Goal: Communication & Community: Answer question/provide support

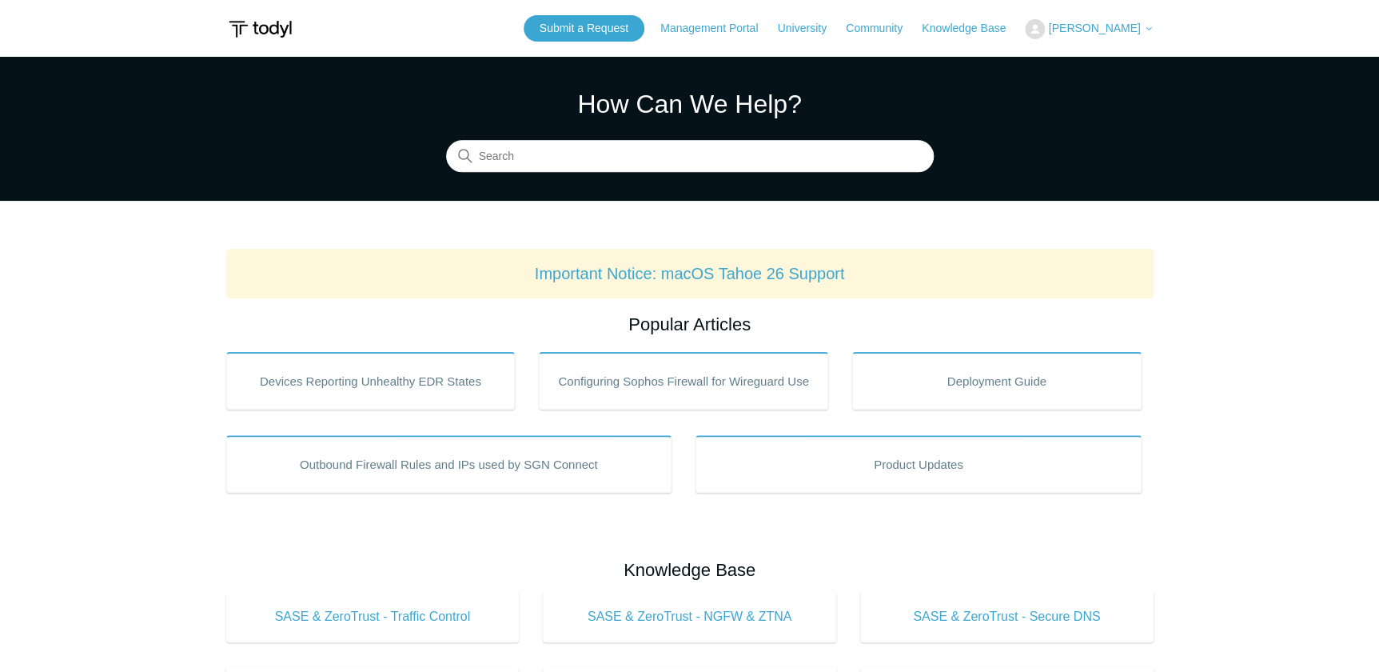
click at [1045, 26] on img at bounding box center [1035, 29] width 20 height 20
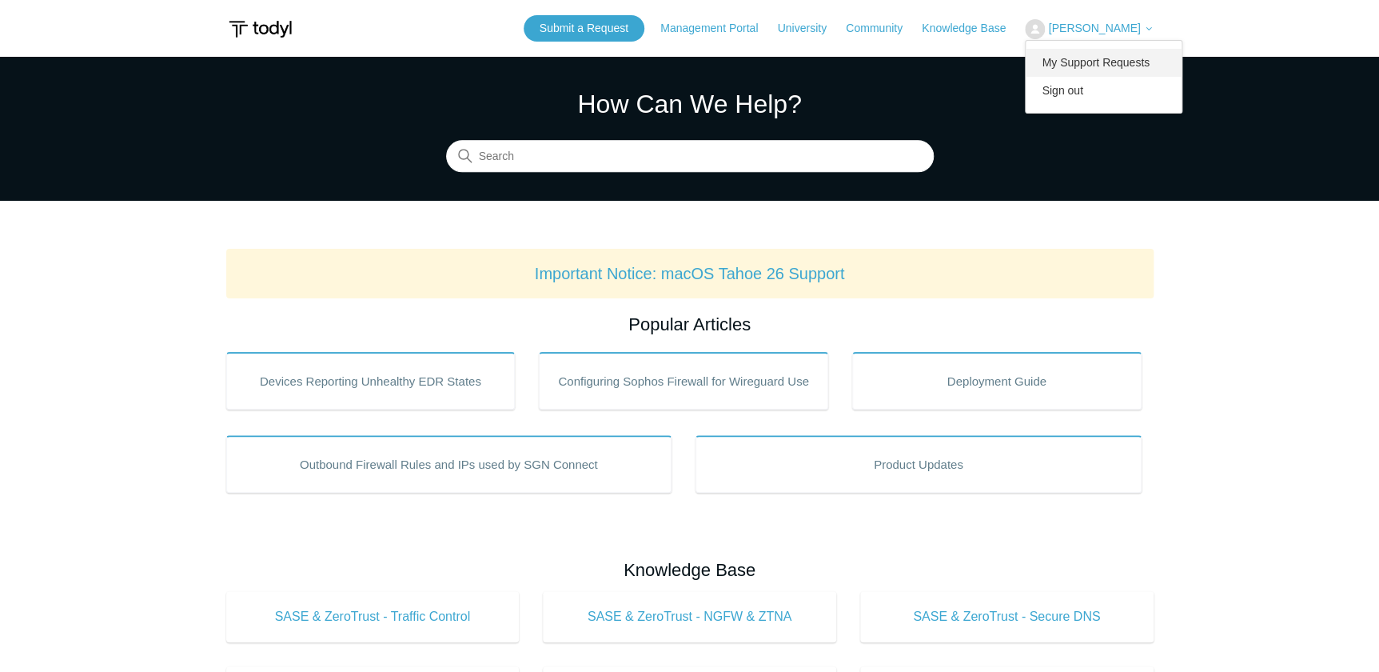
click at [1101, 63] on link "My Support Requests" at bounding box center [1104, 63] width 156 height 28
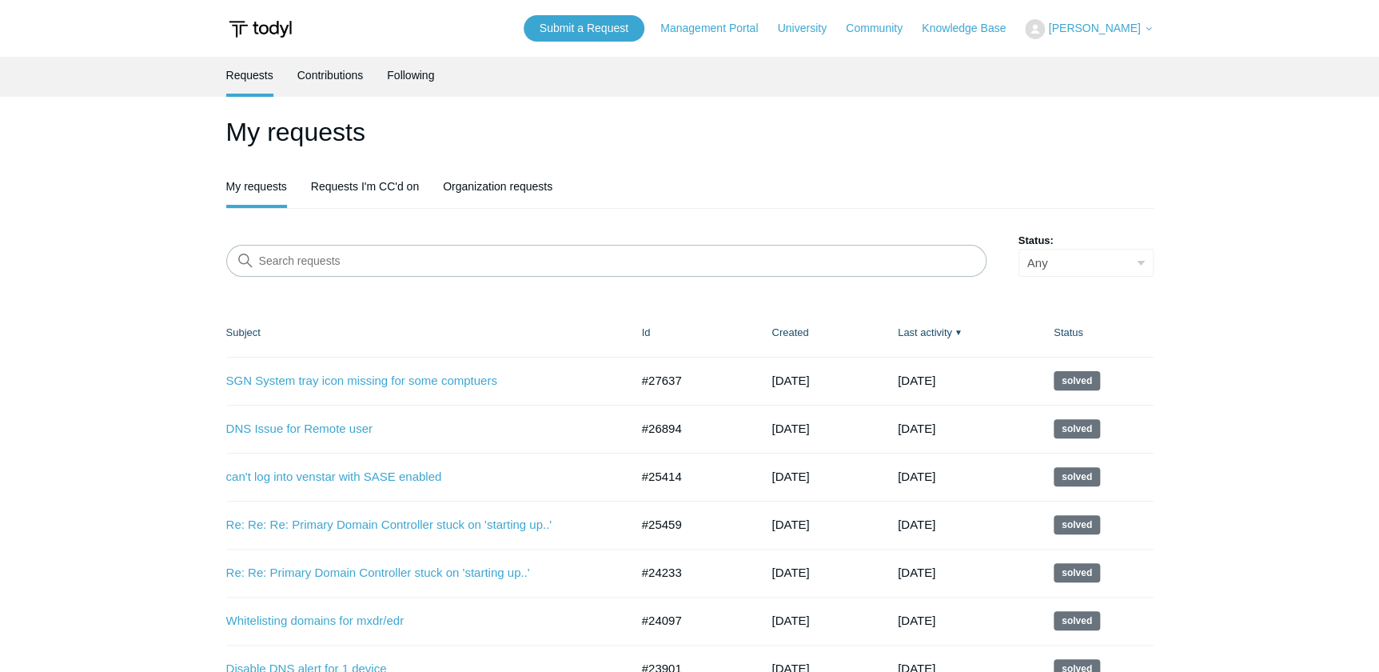
click at [363, 237] on form "Search requests Status: Any Open Awaiting your reply Solved" at bounding box center [689, 255] width 927 height 44
click at [365, 253] on input "Search requests" at bounding box center [606, 261] width 760 height 32
type input "fastest"
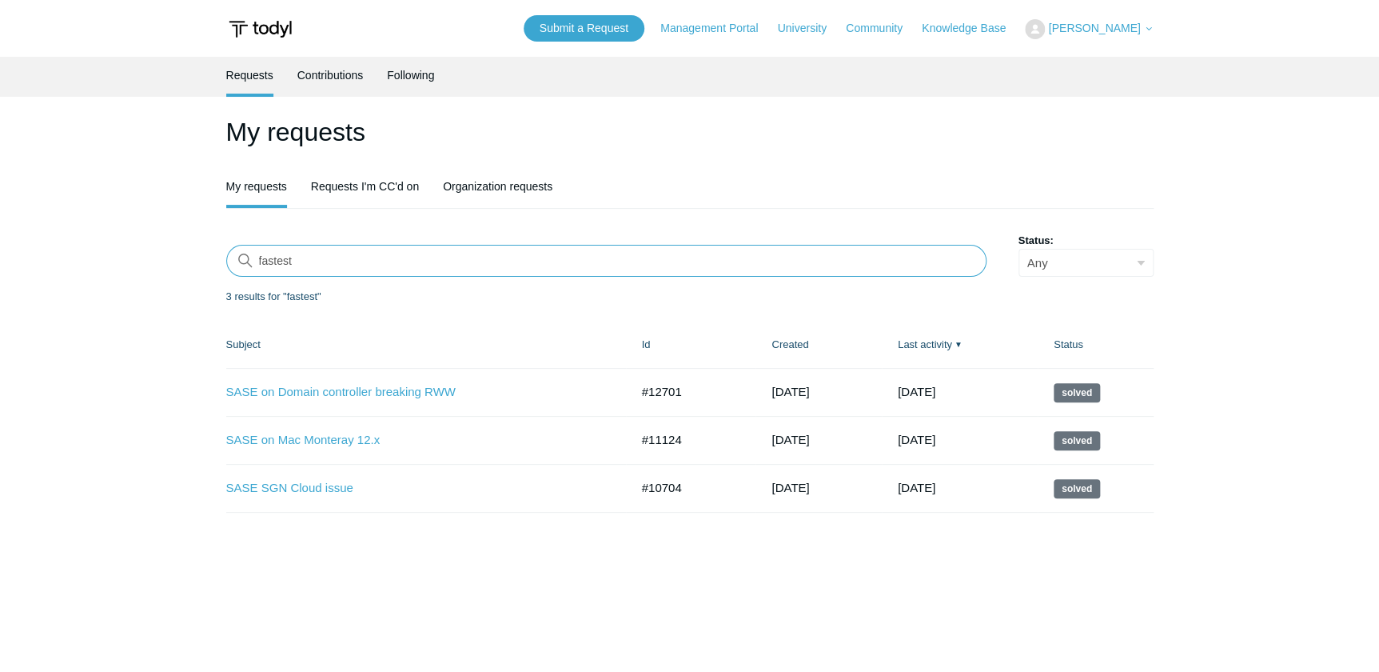
drag, startPoint x: 321, startPoint y: 258, endPoint x: 150, endPoint y: 236, distance: 173.3
click at [144, 245] on main "Requests Contributions Following My requests My requests Requests I'm CC'd on O…" at bounding box center [689, 359] width 1379 height 604
click at [1027, 213] on div "My requests My requests Requests I'm CC'd on Organization requests Search reque…" at bounding box center [689, 313] width 927 height 400
click at [484, 213] on div "My requests My requests Requests I'm CC'd on Organization requests Search reque…" at bounding box center [689, 313] width 927 height 400
click at [436, 264] on input "Search requests" at bounding box center [606, 261] width 760 height 32
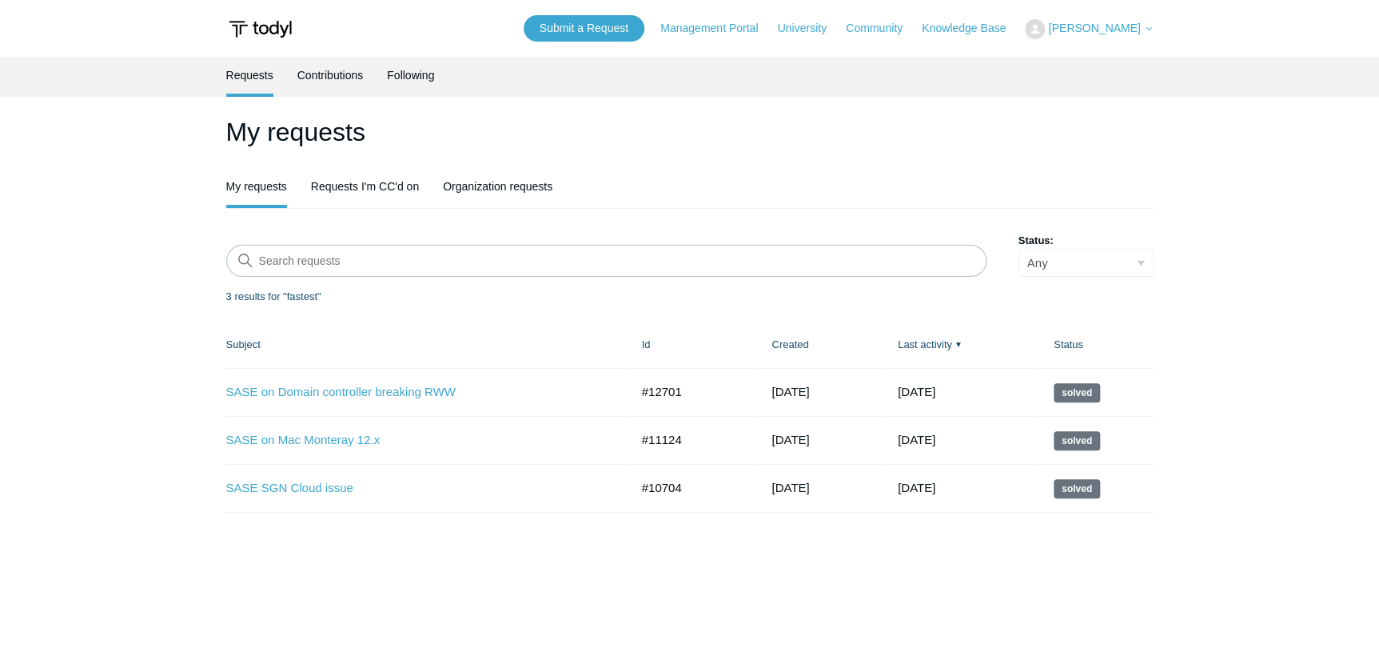
click at [0, 319] on html "Skip to main content Submit a Request Management Portal University Community Kn…" at bounding box center [689, 386] width 1379 height 772
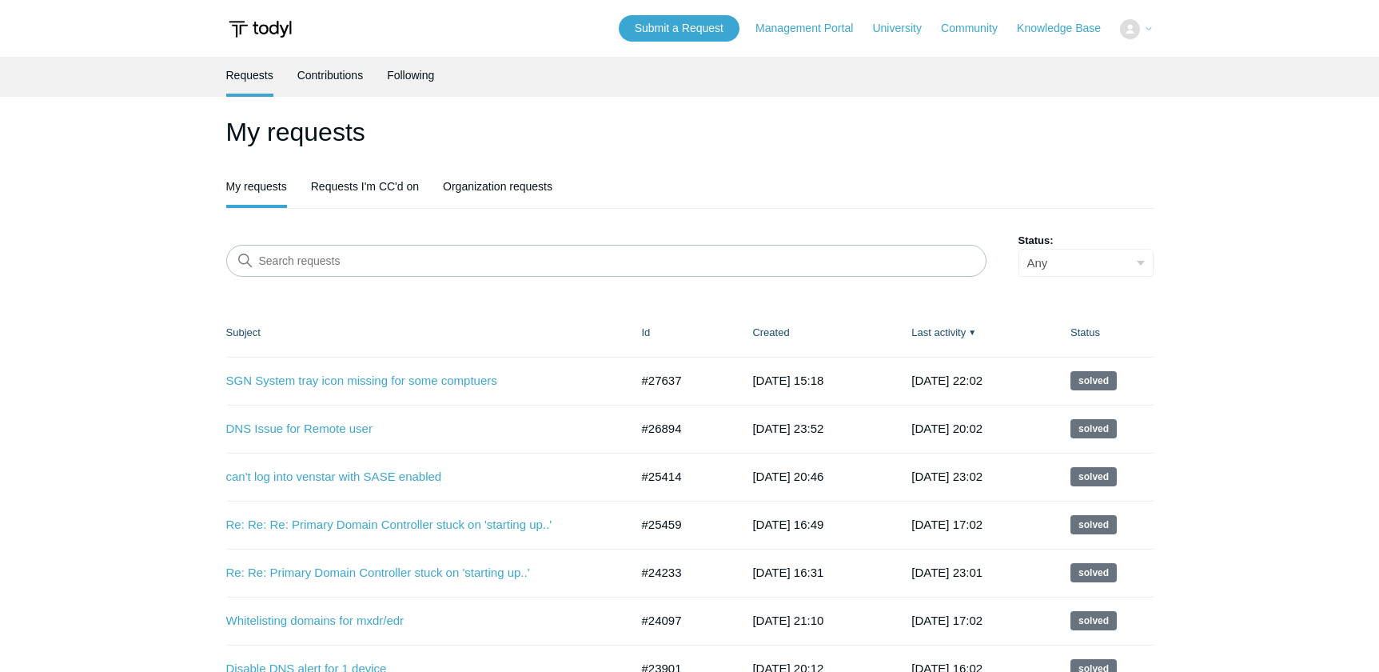
click at [320, 262] on input "Search requests" at bounding box center [606, 261] width 760 height 32
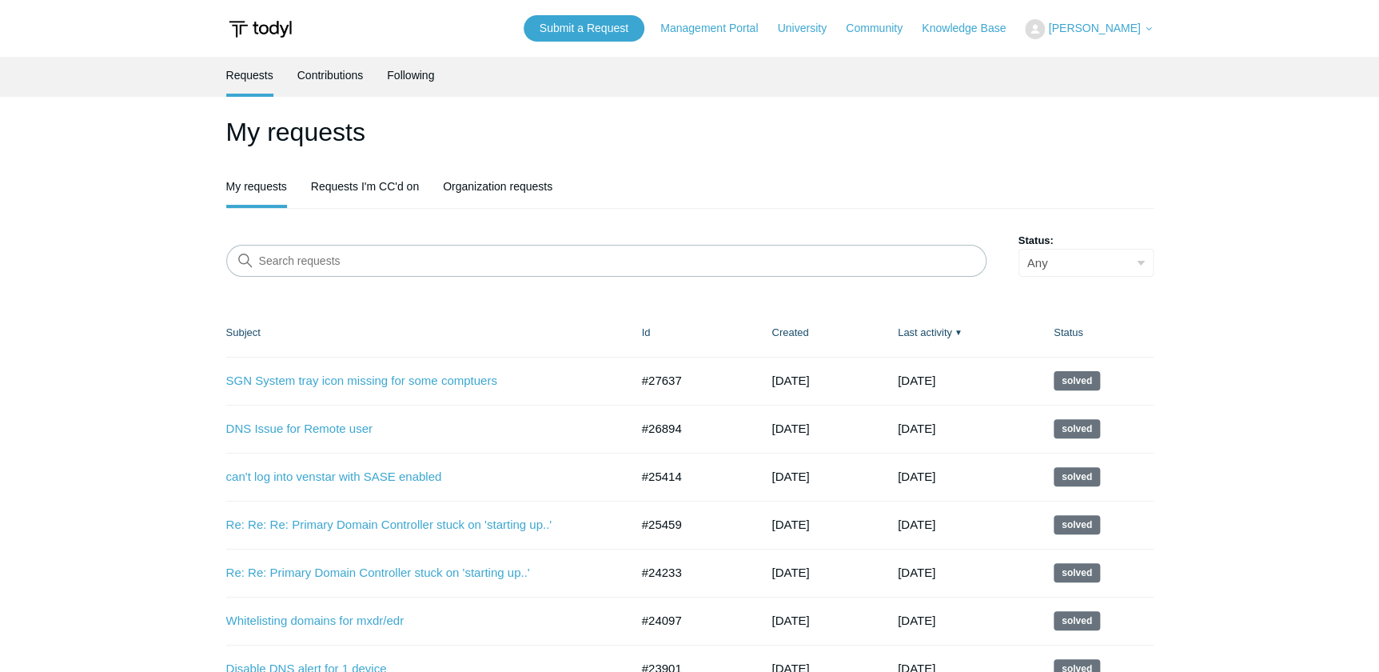
click at [618, 26] on link "Submit a Request" at bounding box center [584, 28] width 121 height 26
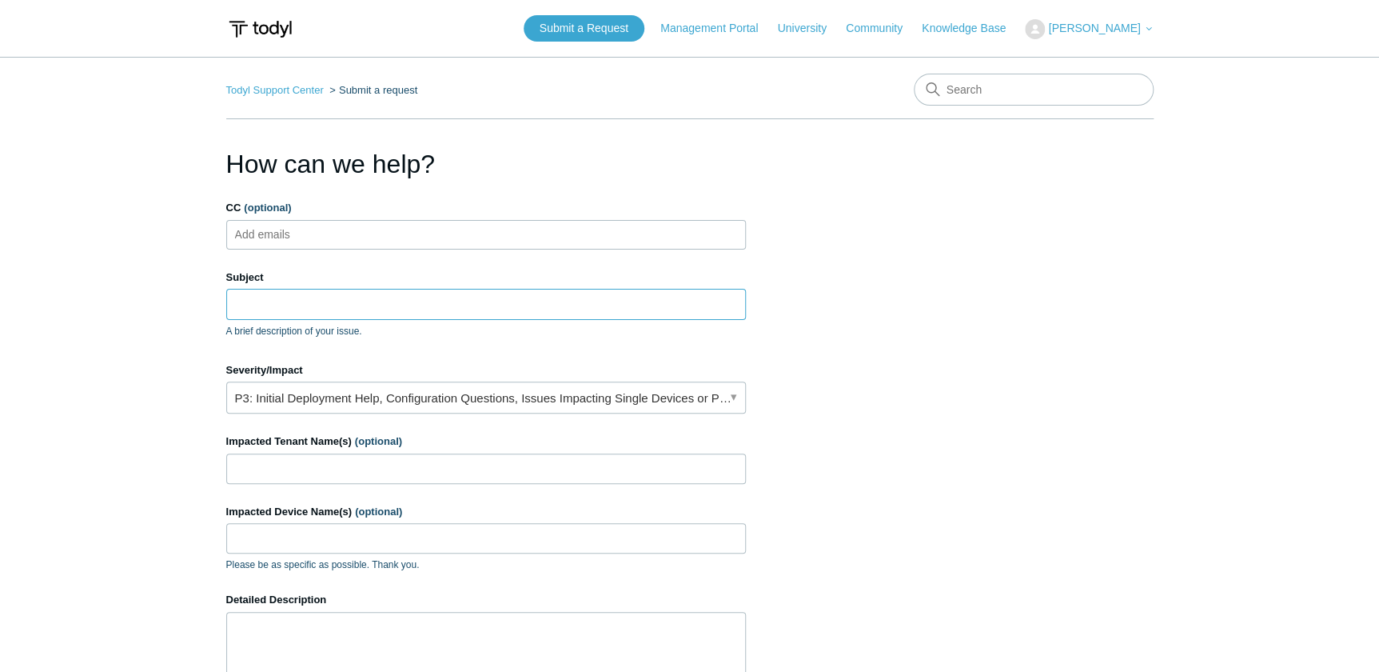
click at [320, 301] on input "Subject" at bounding box center [486, 304] width 520 height 30
type input "Can"
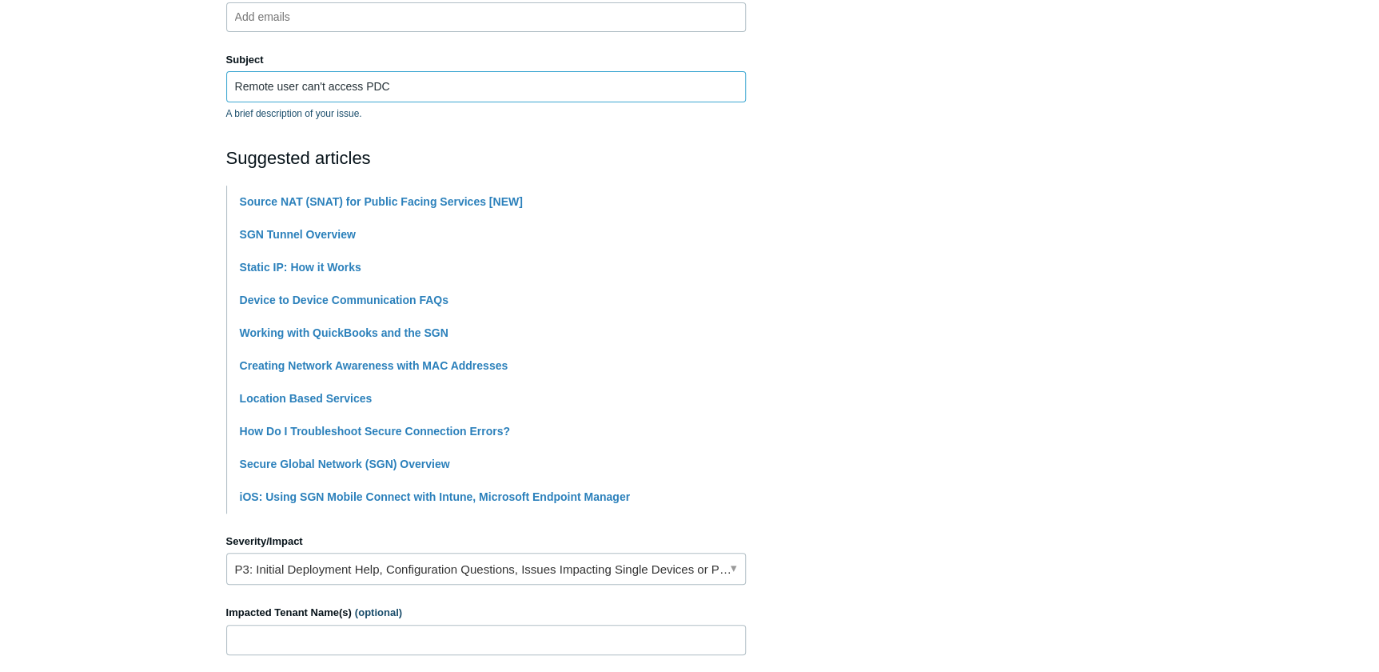
scroll to position [363, 0]
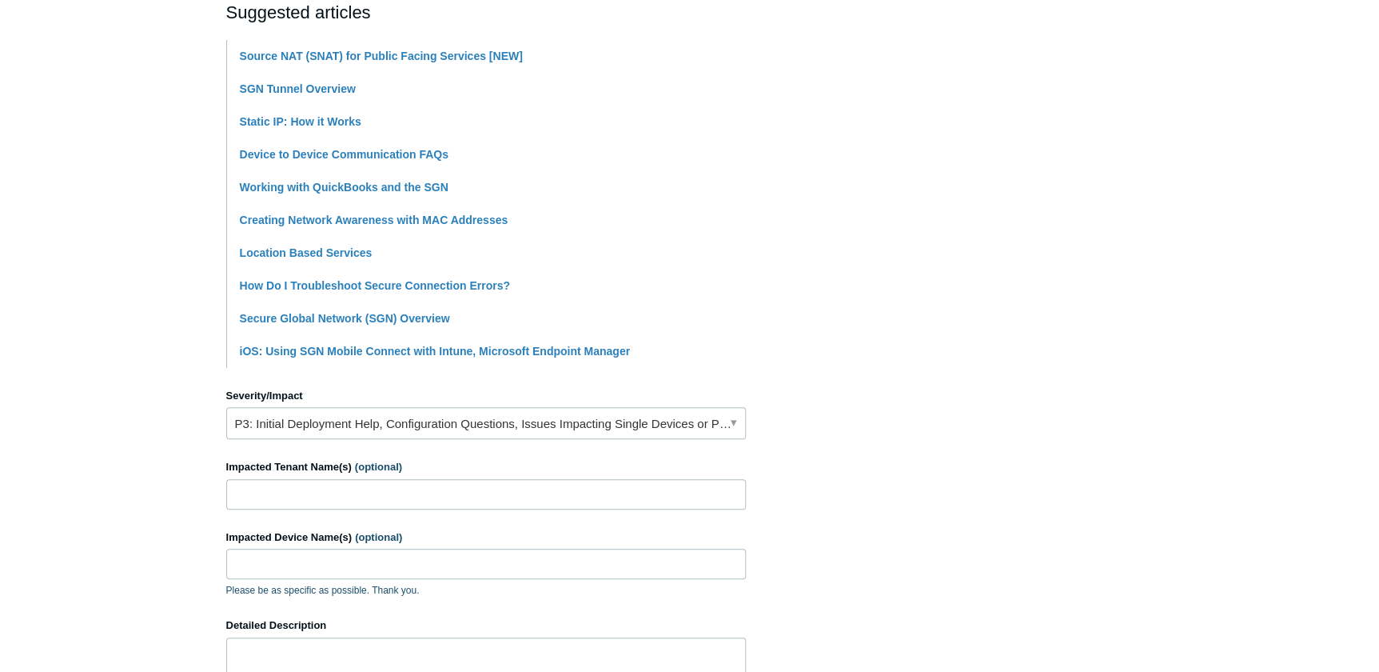
type input "Remote user can't access PDC"
click at [296, 492] on input "Impacted Tenant Name(s) (optional)" at bounding box center [486, 494] width 520 height 30
type input "Warwick Group"
type input "[PERSON_NAME]-Home"
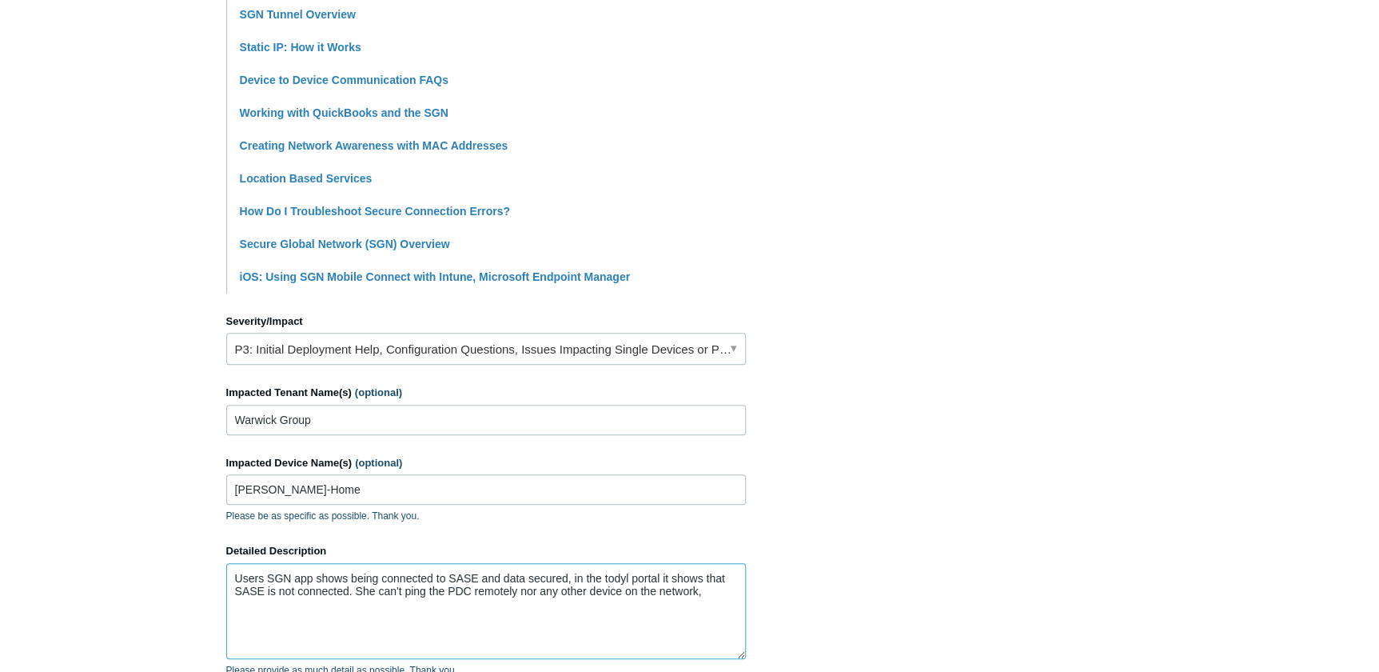
scroll to position [656, 0]
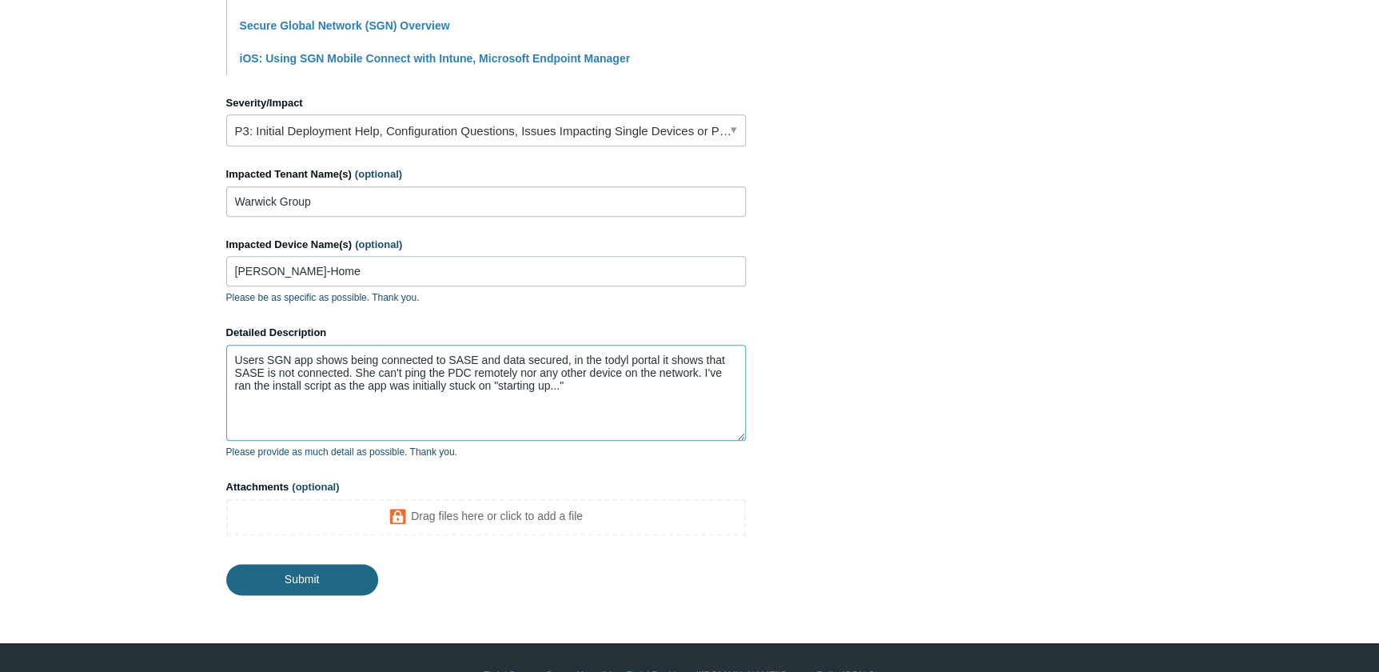
type textarea "Users SGN app shows being connected to SASE and data secured, in the todyl port…"
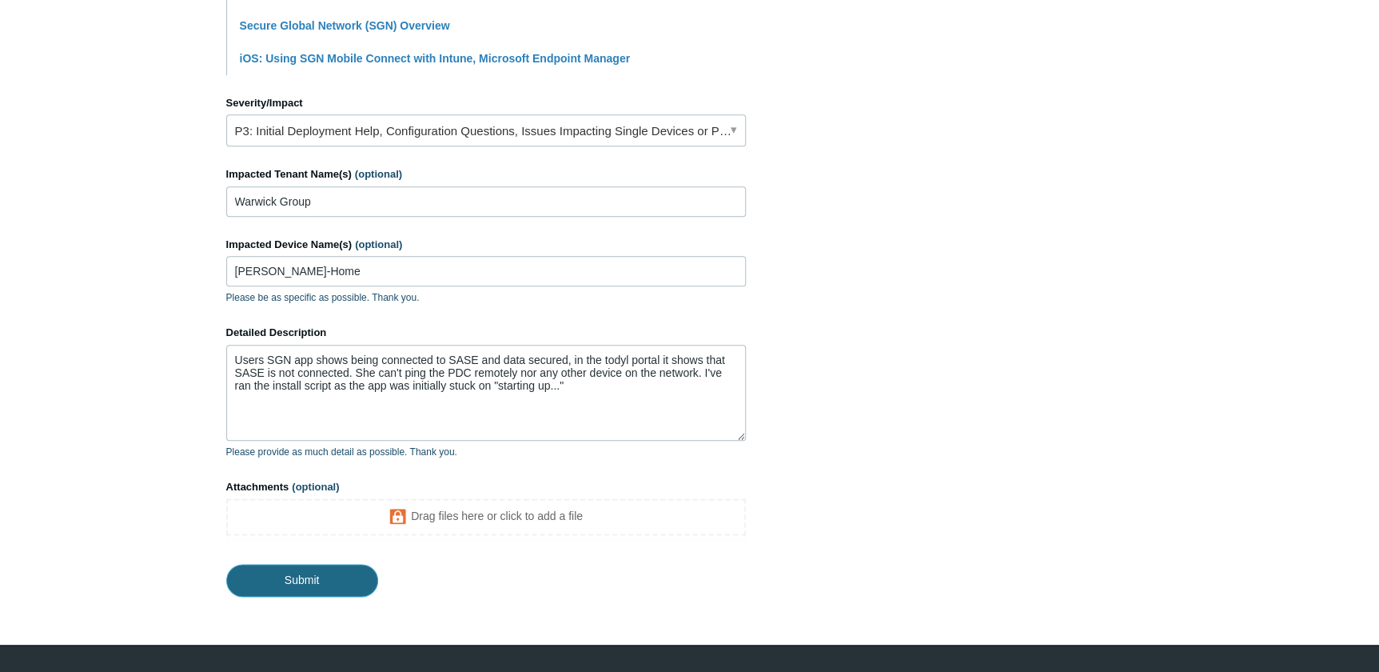
click at [327, 578] on input "Submit" at bounding box center [302, 580] width 152 height 32
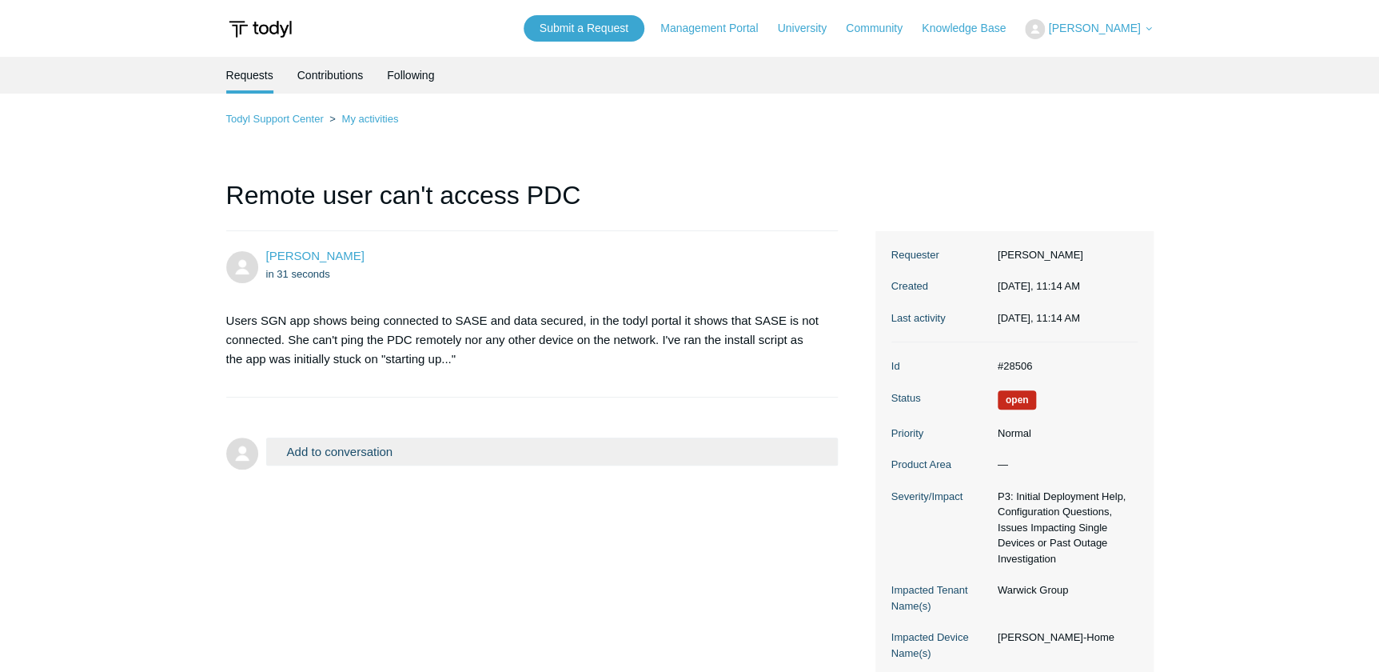
click at [526, 268] on ul "in 31 seconds" at bounding box center [544, 274] width 556 height 18
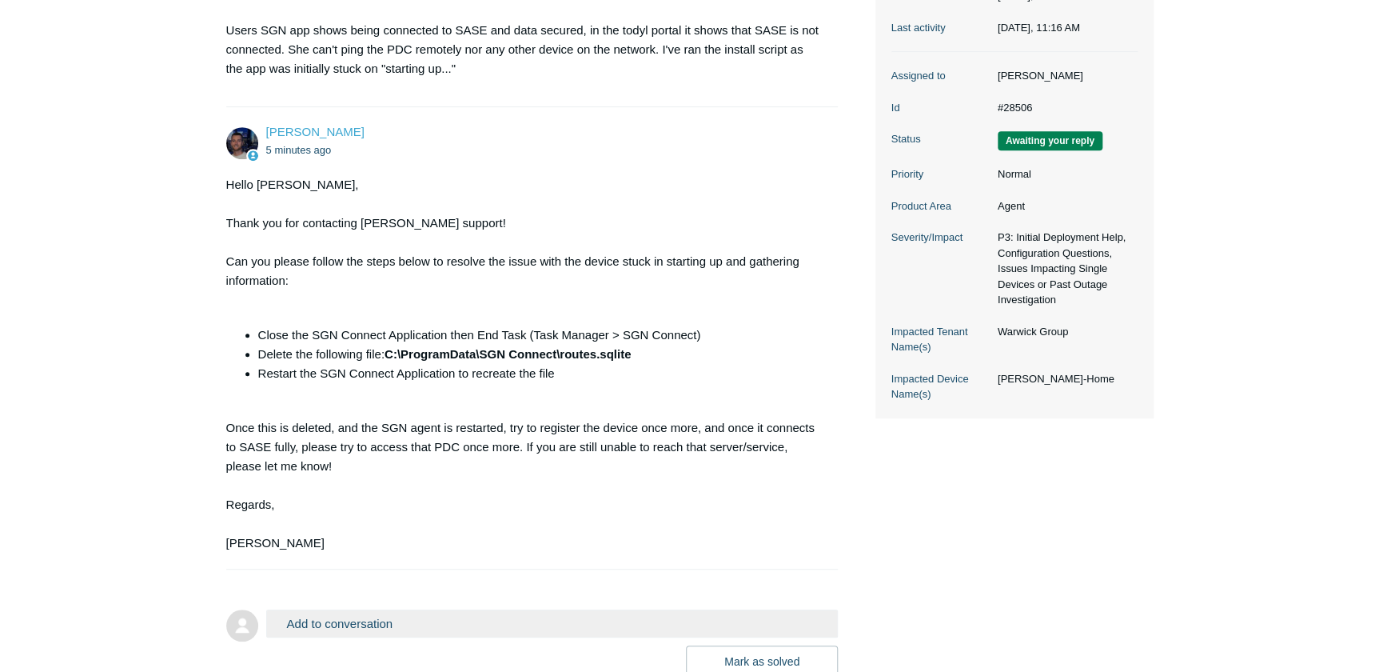
scroll to position [406, 0]
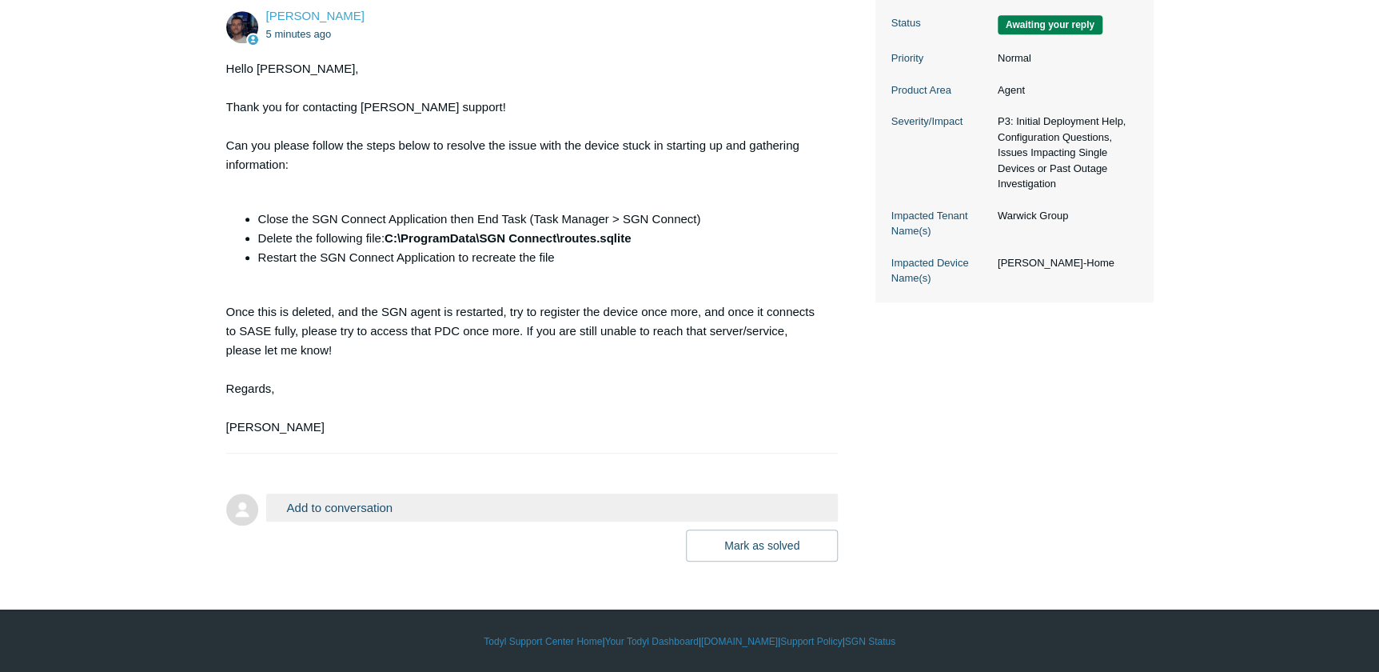
click at [405, 508] on button "Add to conversation" at bounding box center [552, 507] width 572 height 28
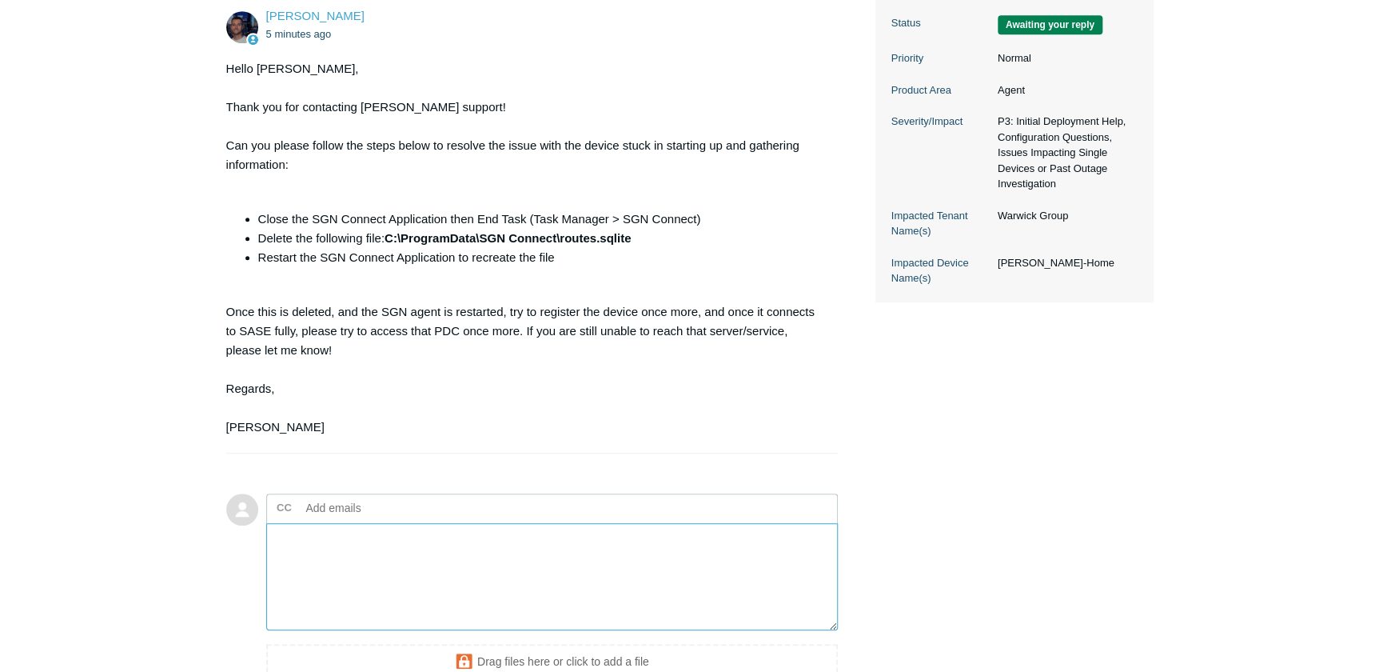
click at [387, 568] on textarea "Add your reply" at bounding box center [552, 577] width 572 height 108
click at [754, 541] on textarea "Funny enough removing the SQLite file took it back to "starting up.." rebooting…" at bounding box center [552, 577] width 572 height 108
click at [625, 543] on textarea "Funny enough removing the SQLite file took it back to "starting up.."" at bounding box center [552, 577] width 572 height 108
drag, startPoint x: 651, startPoint y: 551, endPoint x: 249, endPoint y: 543, distance: 402.2
click at [249, 543] on form "Add to conversation CC Add emails Funny enough removing the SQLite file took it…" at bounding box center [532, 602] width 612 height 267
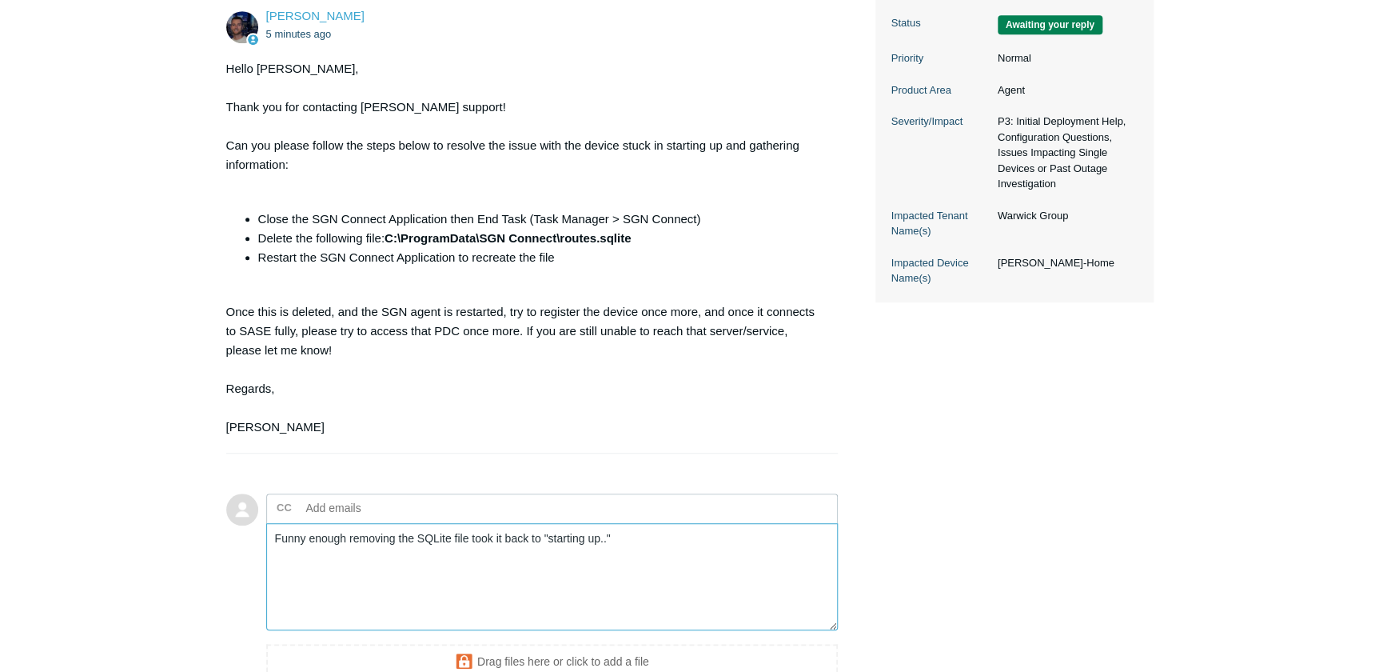
click at [625, 548] on textarea "Funny enough removing the SQLite file took it back to "starting up.."" at bounding box center [552, 577] width 572 height 108
drag, startPoint x: 628, startPoint y: 538, endPoint x: 693, endPoint y: 545, distance: 65.2
click at [680, 544] on textarea "Funny enough removing the SQLite file took it back to "starting up.."" at bounding box center [552, 577] width 572 height 108
click at [396, 579] on textarea "Funny enough removing the SQLite file took it back to "starting up.." After a r…" at bounding box center [552, 577] width 572 height 108
click at [407, 556] on textarea "Funny enough removing the SQLite file took it back to "starting up.." After a r…" at bounding box center [552, 577] width 572 height 108
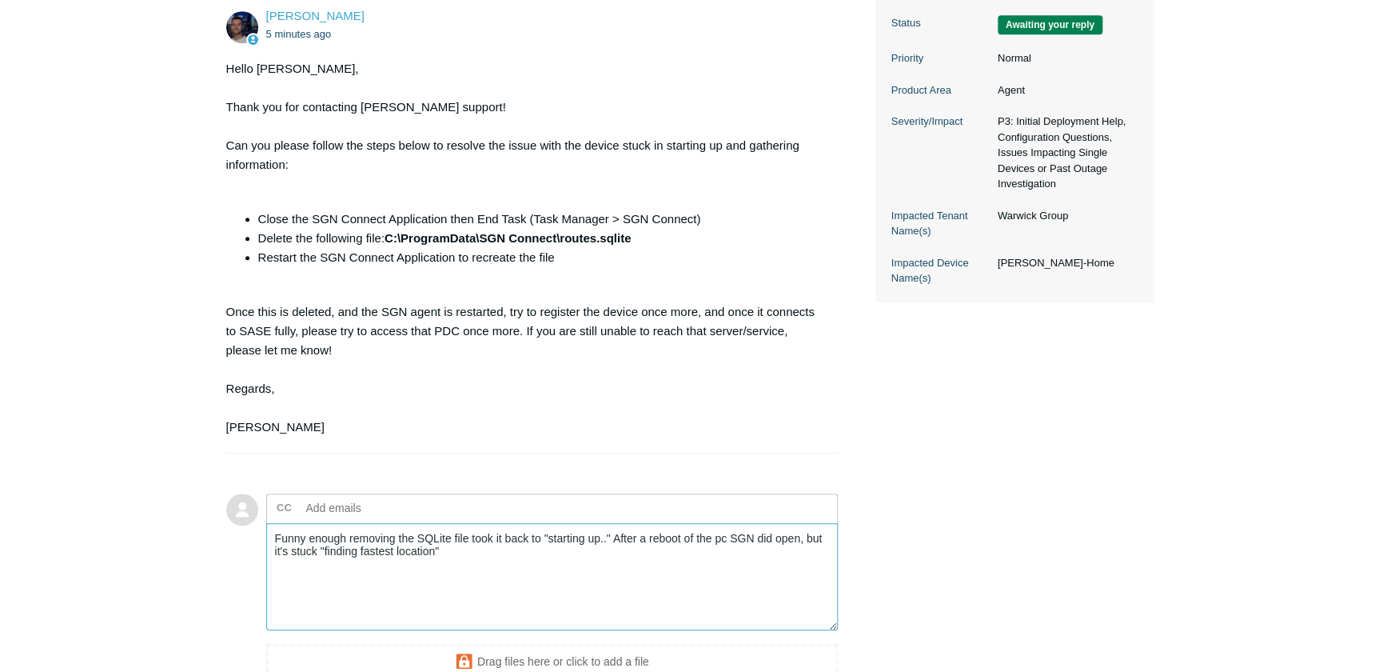
scroll to position [580, 0]
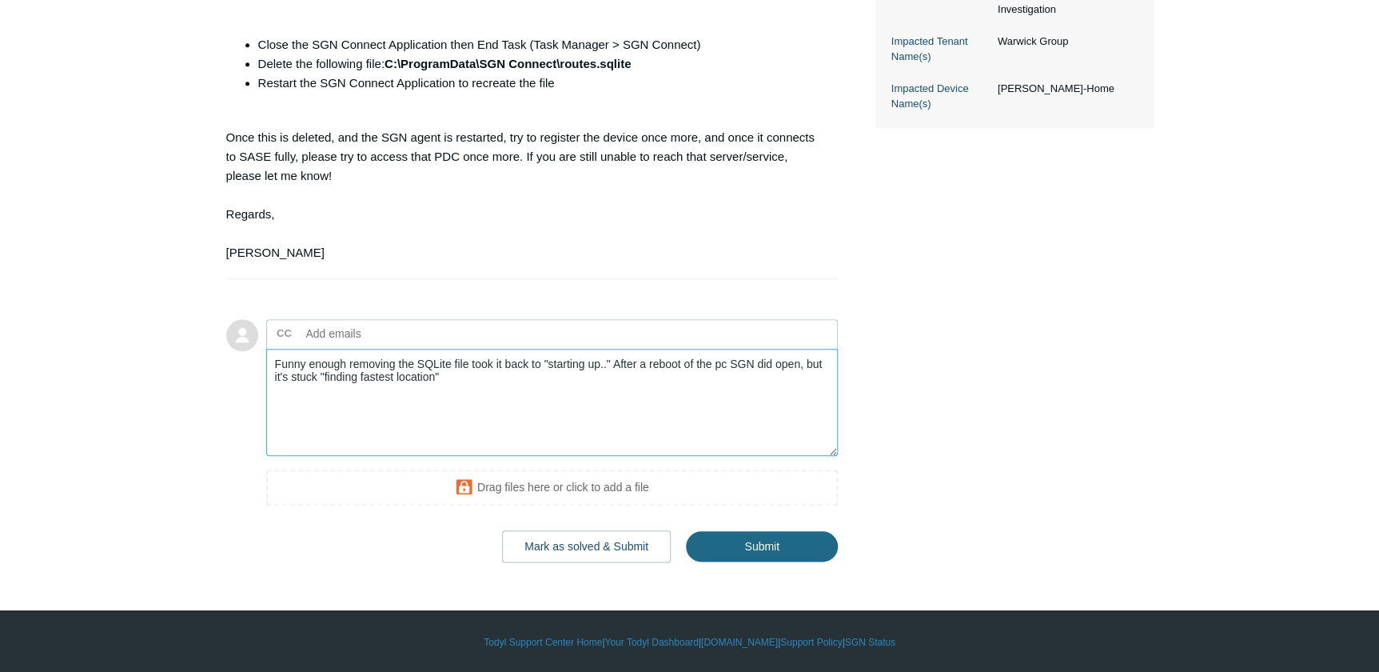
type textarea "Funny enough removing the SQLite file took it back to "starting up.." After a r…"
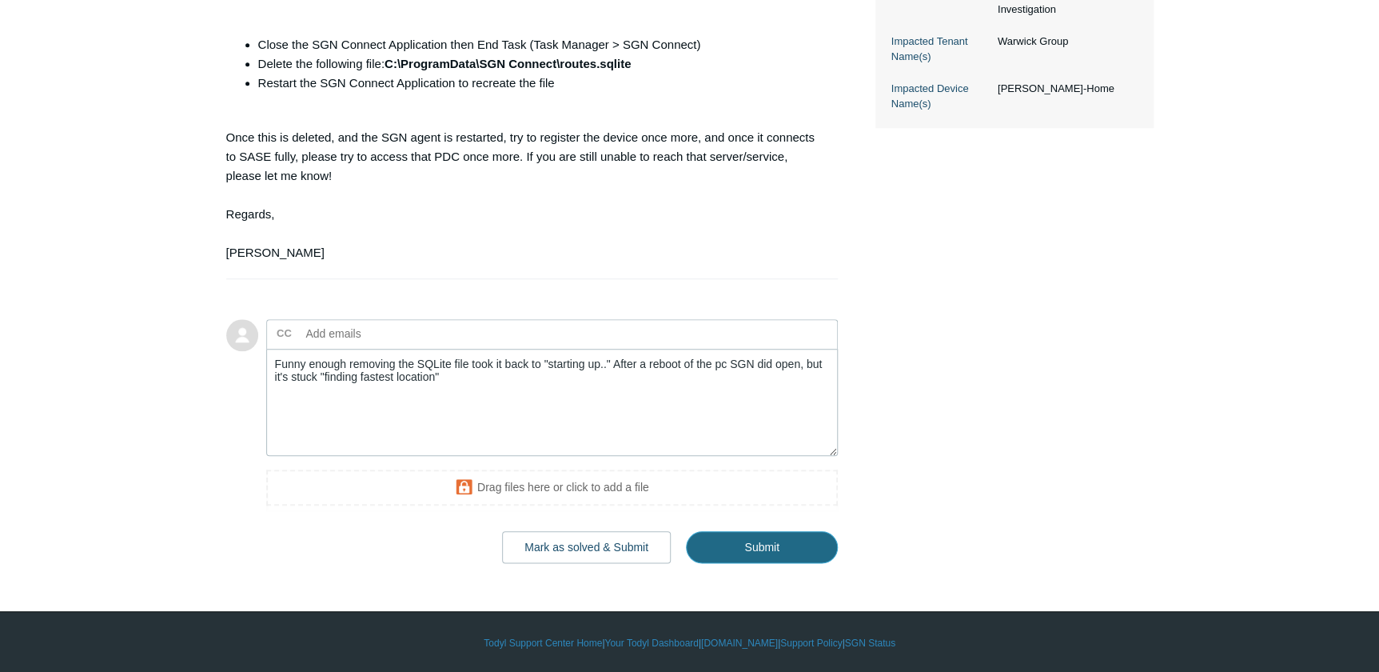
click at [755, 545] on input "Submit" at bounding box center [762, 547] width 152 height 32
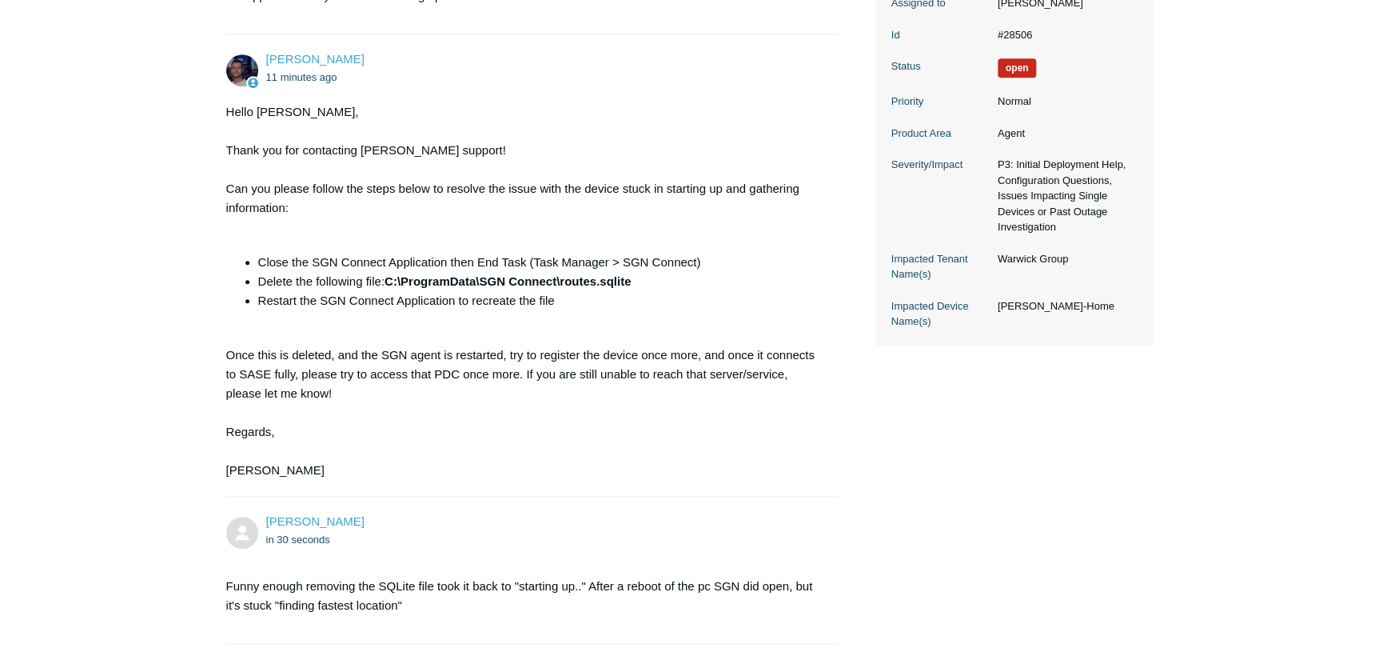
scroll to position [552, 0]
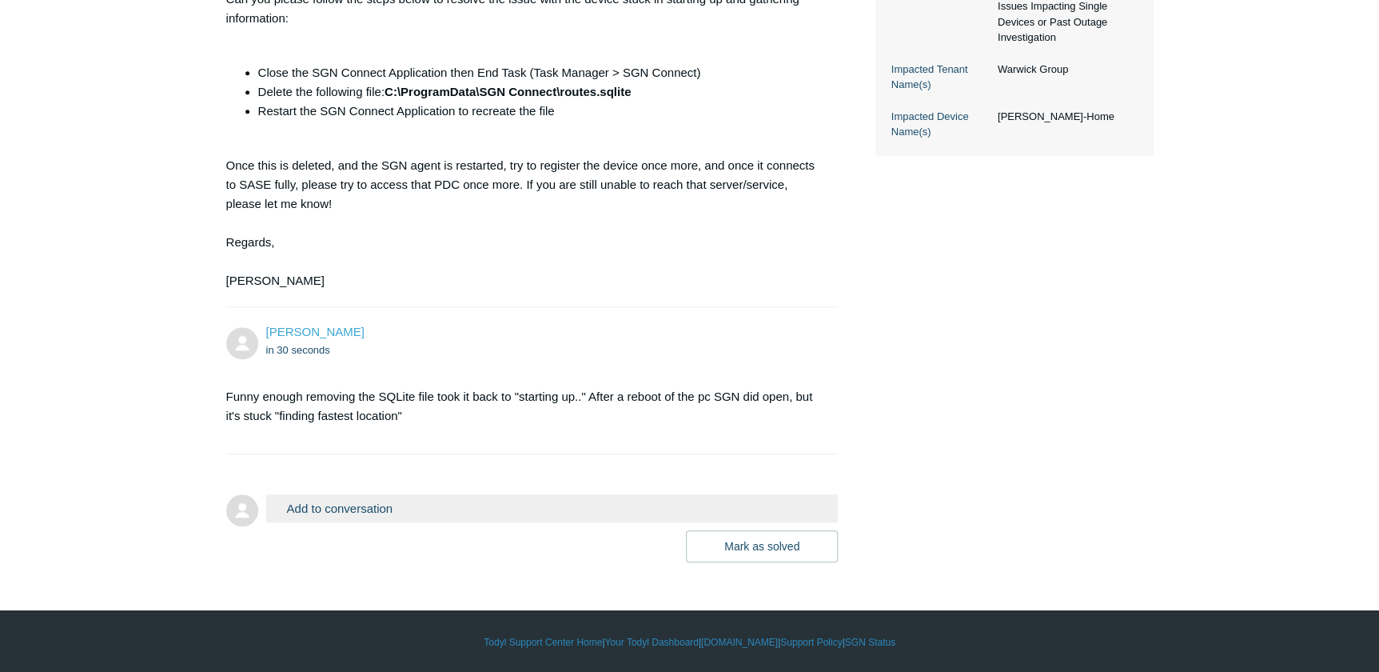
click at [145, 415] on main "Requests Contributions Following Todyl Support Center My activities Remote user…" at bounding box center [689, 33] width 1379 height 1058
drag, startPoint x: 178, startPoint y: 349, endPoint x: 168, endPoint y: 349, distance: 10.4
click at [177, 349] on main "Requests Contributions Following Todyl Support Center My activities Remote user…" at bounding box center [689, 33] width 1379 height 1058
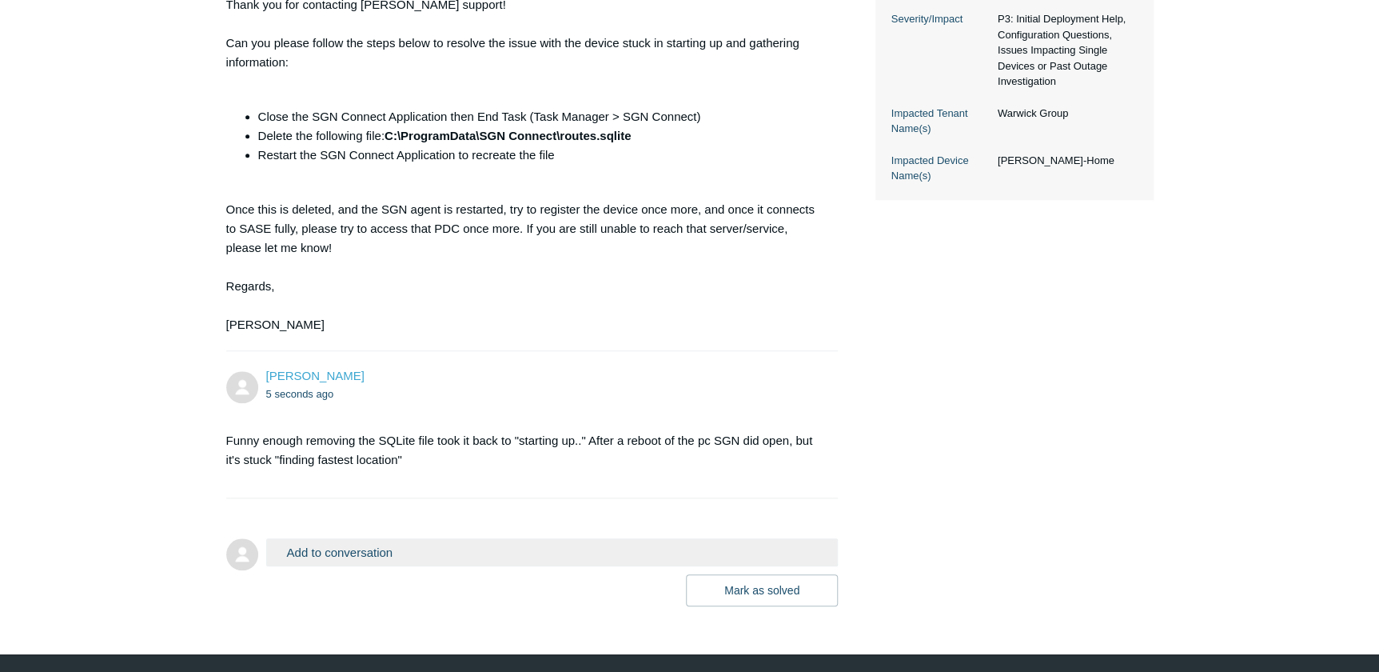
scroll to position [552, 0]
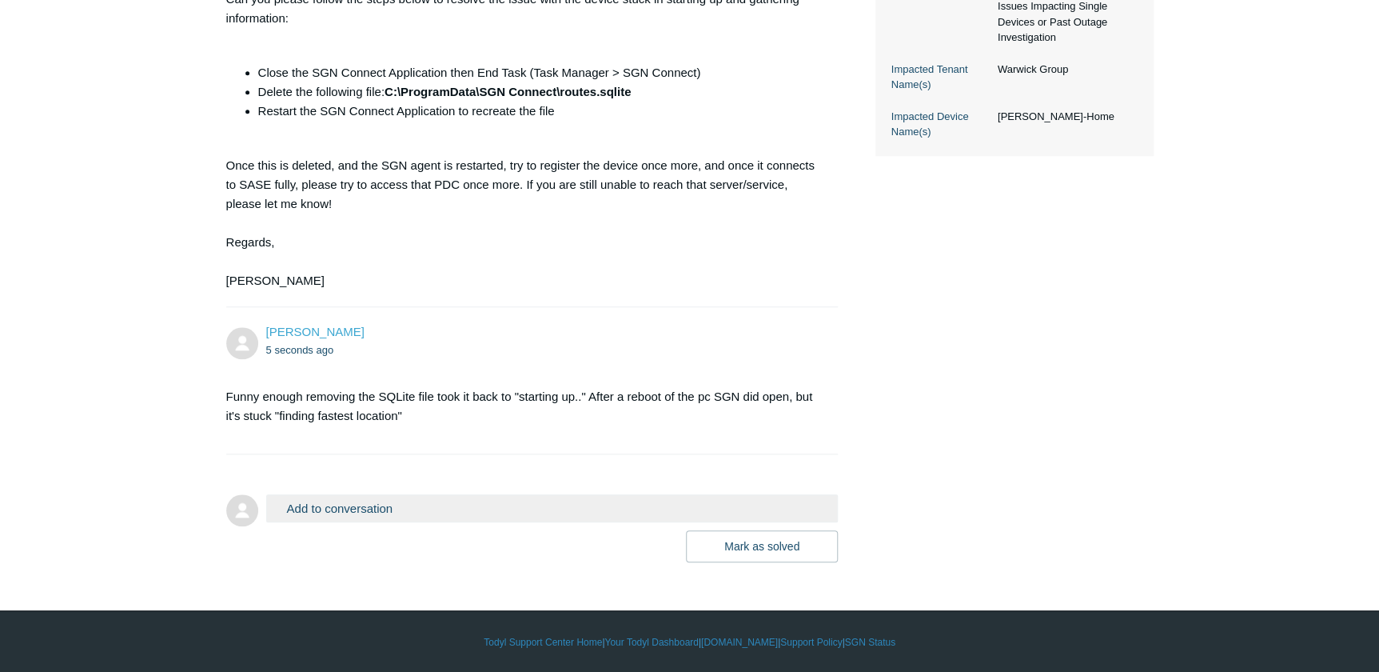
click at [458, 502] on button "Add to conversation" at bounding box center [552, 508] width 572 height 28
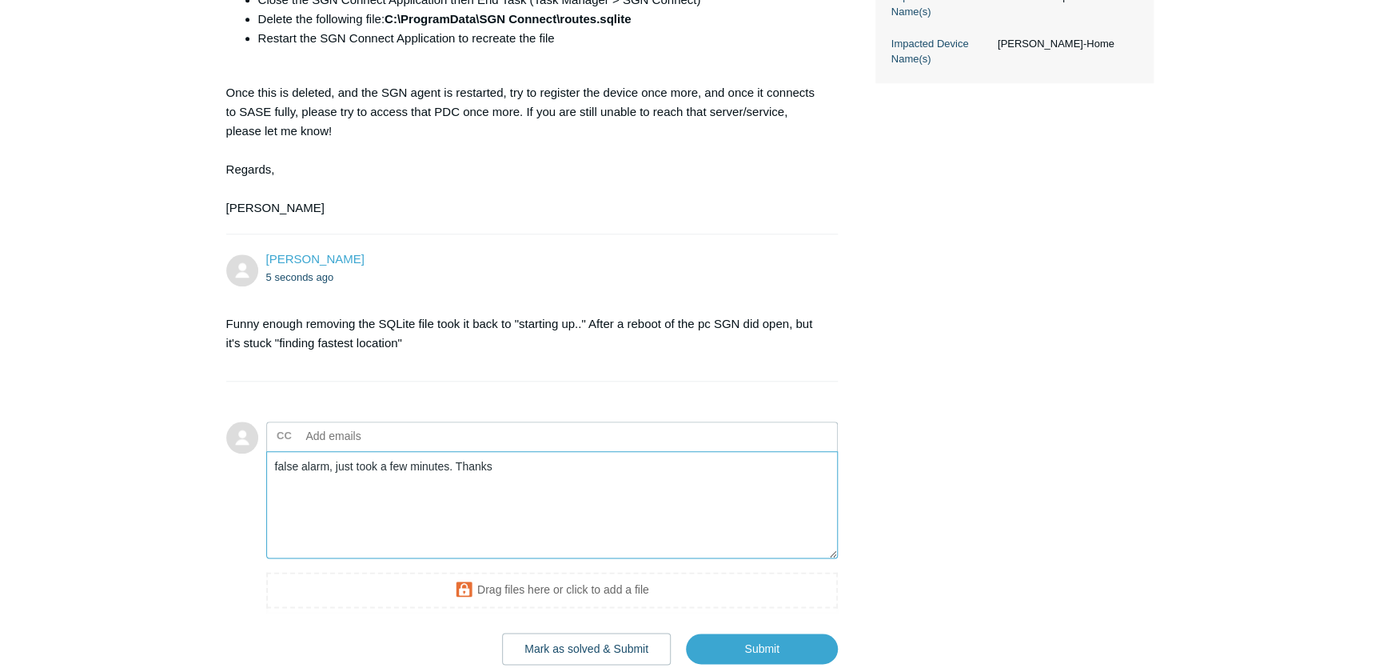
scroll to position [728, 0]
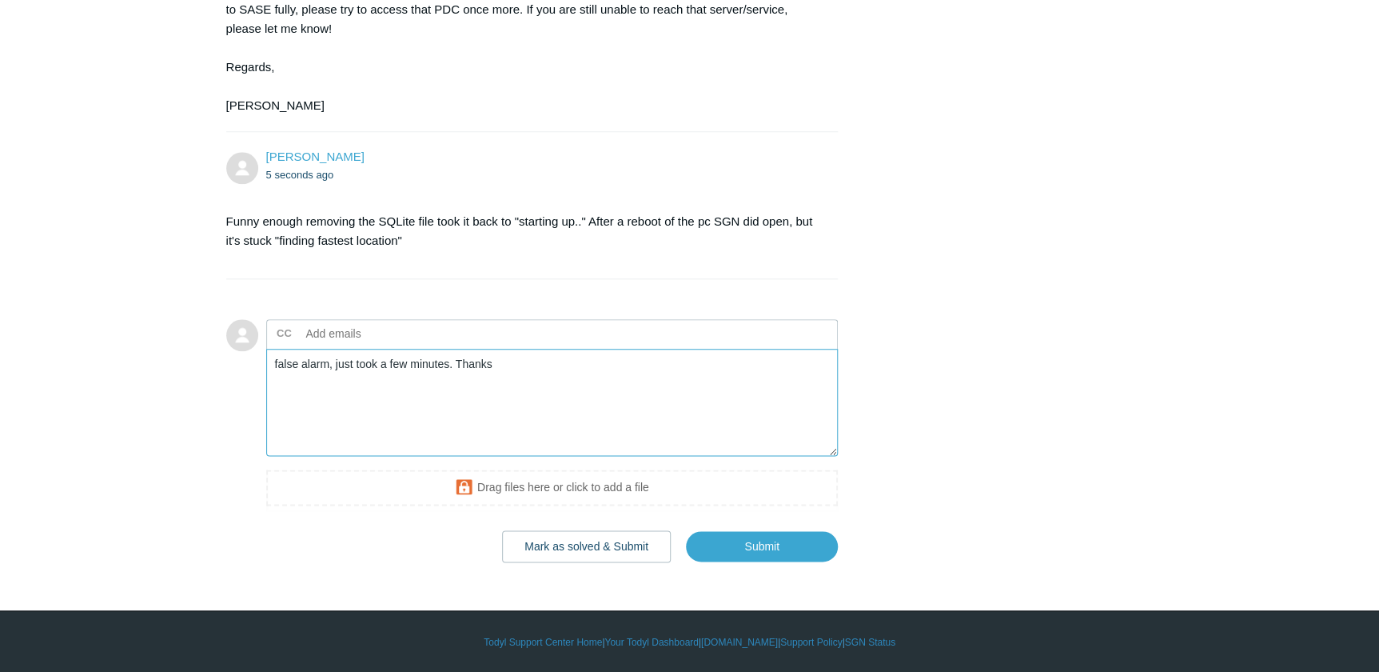
click at [544, 386] on textarea "false alarm, just took a few minutes. Thanks" at bounding box center [552, 403] width 572 height 108
type textarea "false alarm, just took a few minutes. Thanks [PERSON_NAME]."
click at [575, 540] on button "Mark as solved & Submit" at bounding box center [586, 546] width 169 height 32
